Goal: Task Accomplishment & Management: Use online tool/utility

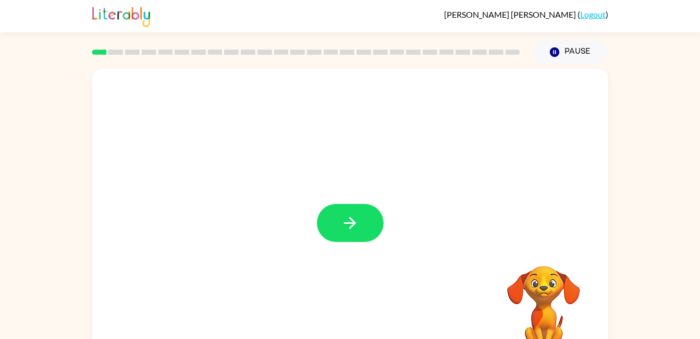
click at [332, 225] on button "button" at bounding box center [350, 223] width 67 height 38
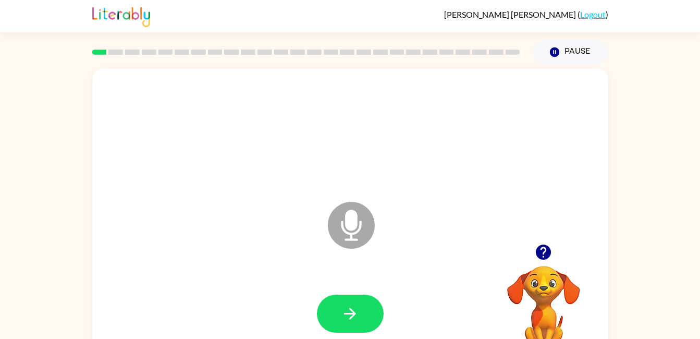
click at [345, 311] on icon "button" at bounding box center [350, 313] width 18 height 18
click at [362, 315] on button "button" at bounding box center [350, 313] width 67 height 38
click at [340, 315] on button "button" at bounding box center [350, 313] width 67 height 38
click at [352, 316] on icon "button" at bounding box center [350, 313] width 12 height 12
click at [355, 315] on icon "button" at bounding box center [350, 313] width 18 height 18
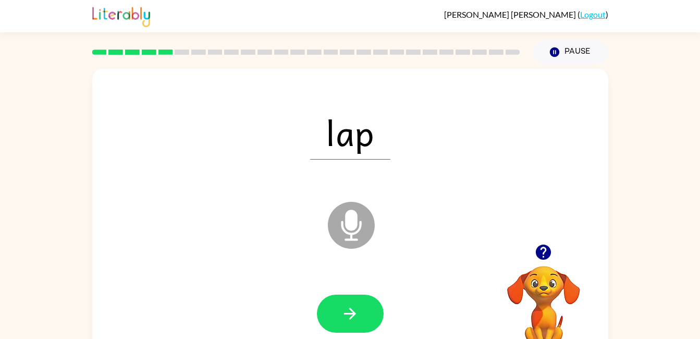
click at [376, 301] on button "button" at bounding box center [350, 313] width 67 height 38
click at [360, 306] on button "button" at bounding box center [350, 313] width 67 height 38
click at [380, 306] on button "button" at bounding box center [350, 313] width 67 height 38
click at [365, 319] on button "button" at bounding box center [350, 313] width 67 height 38
click at [357, 303] on button "button" at bounding box center [350, 313] width 67 height 38
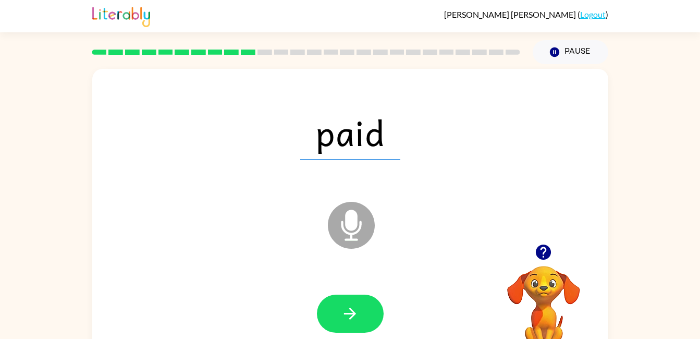
click at [356, 312] on icon "button" at bounding box center [350, 313] width 18 height 18
click at [341, 298] on button "button" at bounding box center [350, 313] width 67 height 38
click at [343, 318] on icon "button" at bounding box center [350, 313] width 18 height 18
click at [374, 319] on button "button" at bounding box center [350, 313] width 67 height 38
click at [366, 305] on button "button" at bounding box center [350, 313] width 67 height 38
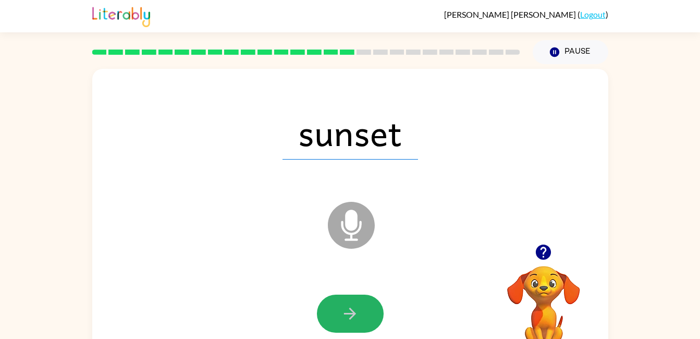
click at [326, 303] on button "button" at bounding box center [350, 313] width 67 height 38
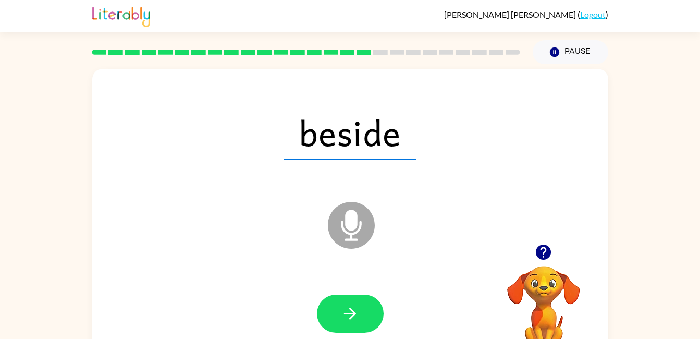
click at [353, 302] on button "button" at bounding box center [350, 313] width 67 height 38
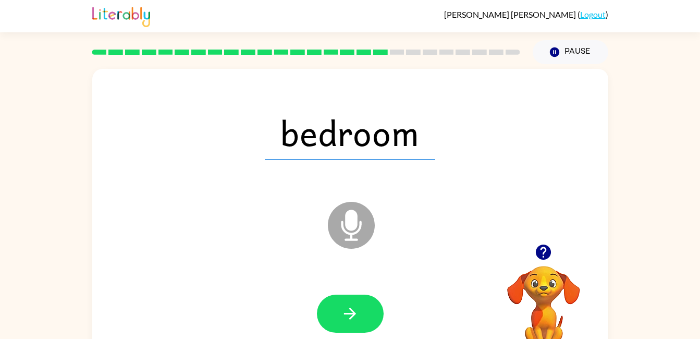
click at [357, 310] on icon "button" at bounding box center [350, 313] width 18 height 18
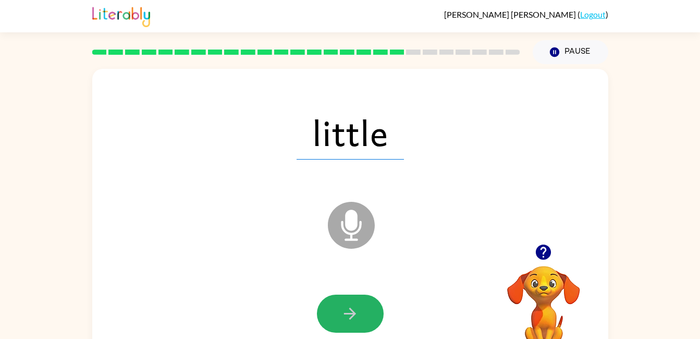
click at [357, 310] on icon "button" at bounding box center [350, 313] width 18 height 18
click at [337, 300] on button "button" at bounding box center [350, 313] width 67 height 38
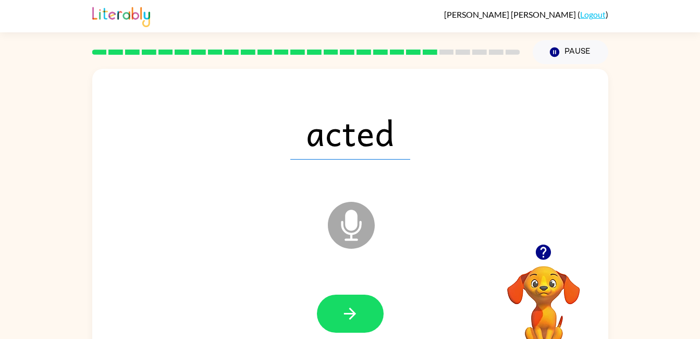
click at [344, 296] on button "button" at bounding box center [350, 313] width 67 height 38
drag, startPoint x: 345, startPoint y: 297, endPoint x: 237, endPoint y: 227, distance: 128.2
click at [237, 227] on div "kam Microphone The Microphone is here when it is your turn to talk" at bounding box center [350, 218] width 516 height 298
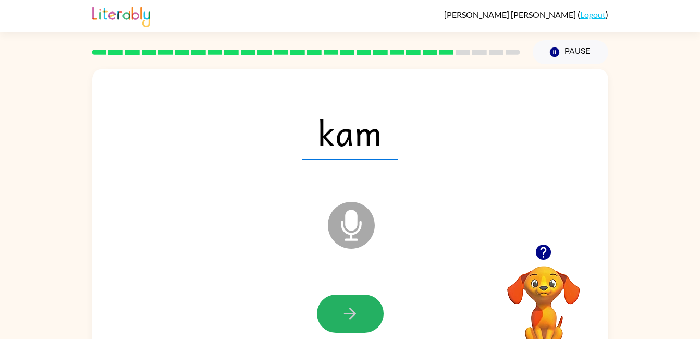
click at [351, 311] on icon "button" at bounding box center [350, 313] width 18 height 18
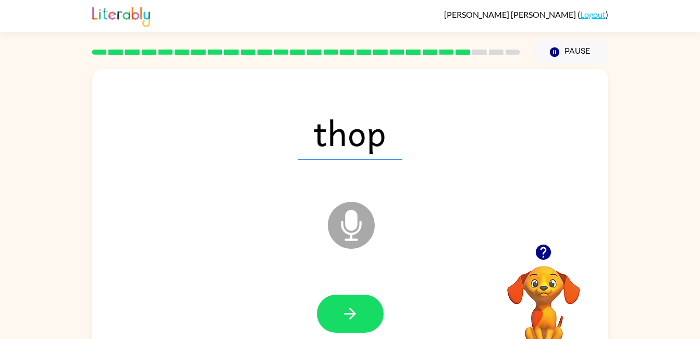
click at [351, 311] on icon "button" at bounding box center [350, 313] width 18 height 18
drag, startPoint x: 351, startPoint y: 311, endPoint x: 322, endPoint y: 288, distance: 37.0
click at [322, 288] on div at bounding box center [350, 313] width 495 height 85
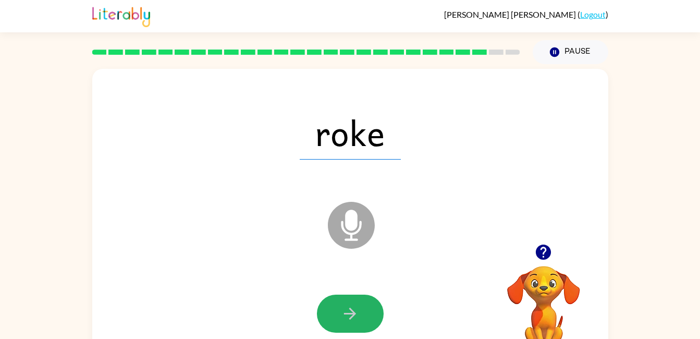
click at [339, 306] on button "button" at bounding box center [350, 313] width 67 height 38
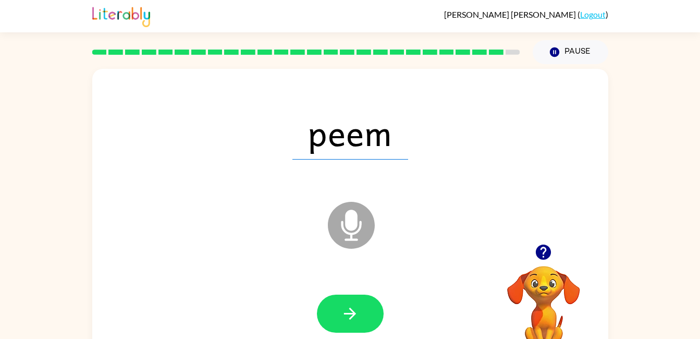
drag, startPoint x: 339, startPoint y: 306, endPoint x: 164, endPoint y: 270, distance: 178.2
click at [164, 271] on div at bounding box center [350, 313] width 495 height 85
click at [339, 313] on button "button" at bounding box center [350, 313] width 67 height 38
